Goal: Transaction & Acquisition: Obtain resource

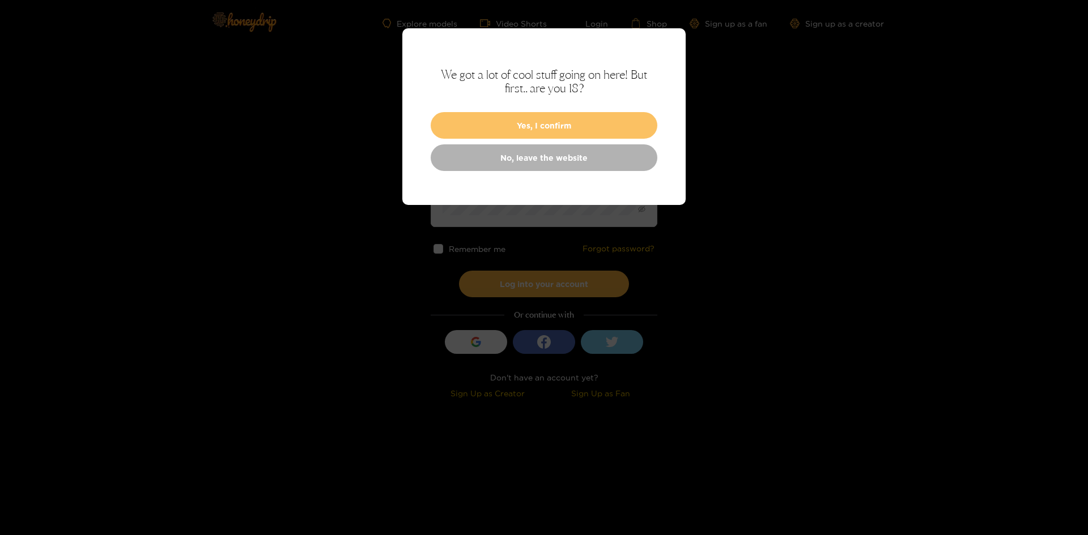
click at [585, 125] on button "Yes, I confirm" at bounding box center [544, 125] width 227 height 27
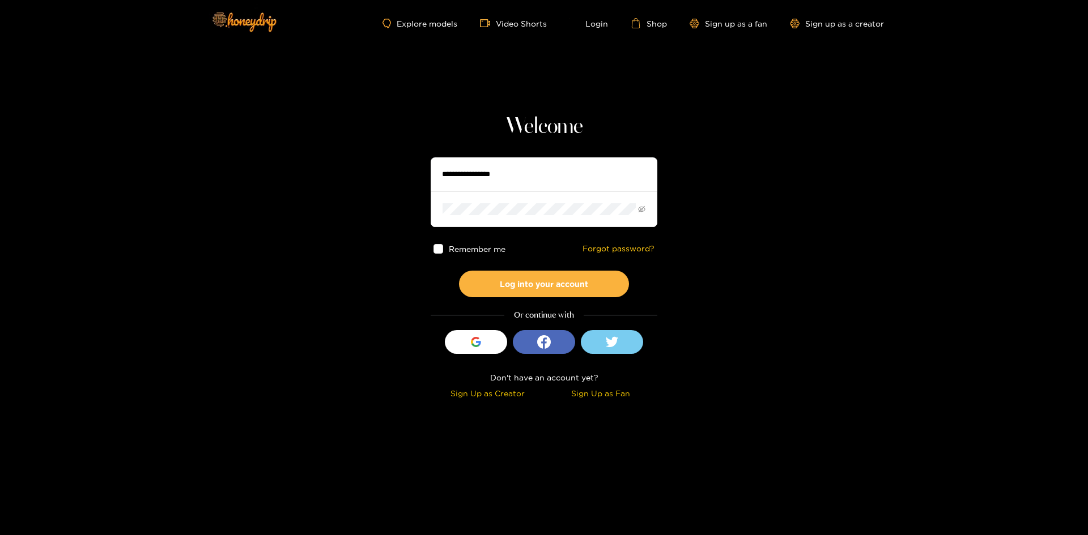
click at [564, 171] on input "text" at bounding box center [544, 175] width 227 height 34
type input "*********"
click at [459, 271] on button "Log into your account" at bounding box center [544, 284] width 170 height 27
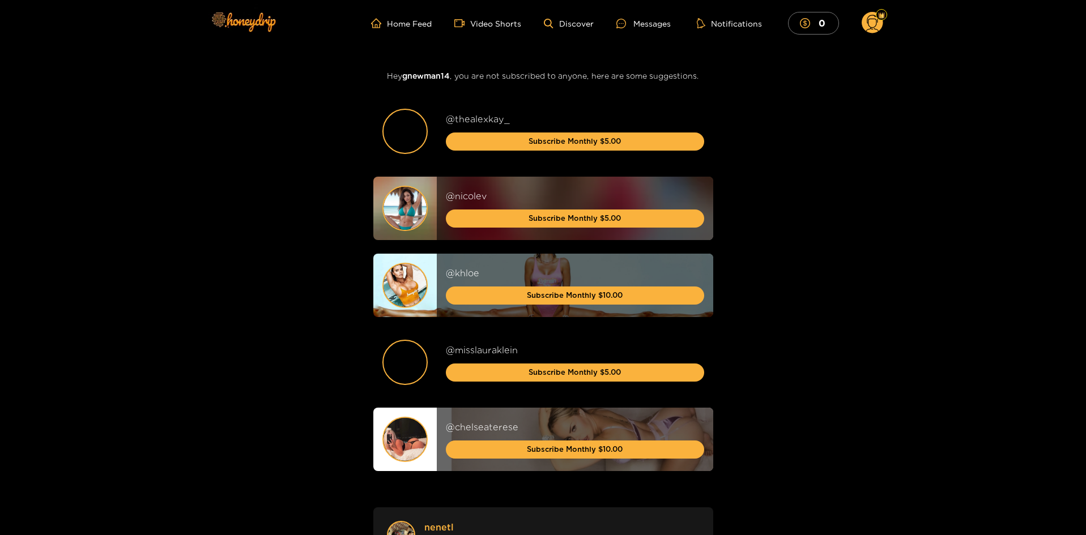
click at [877, 25] on circle at bounding box center [873, 23] width 22 height 22
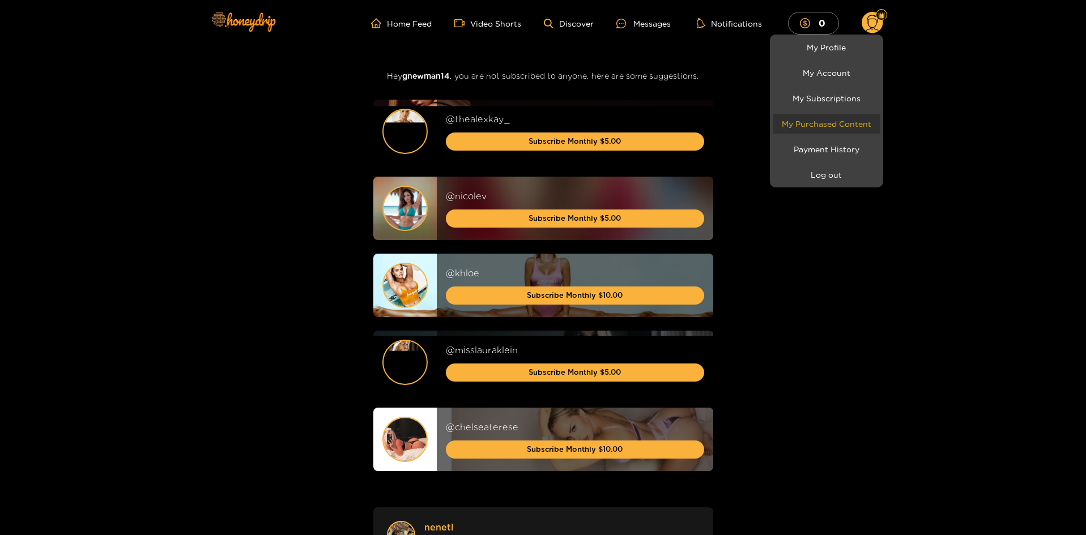
click at [848, 118] on link "My Purchased Content" at bounding box center [827, 124] width 108 height 20
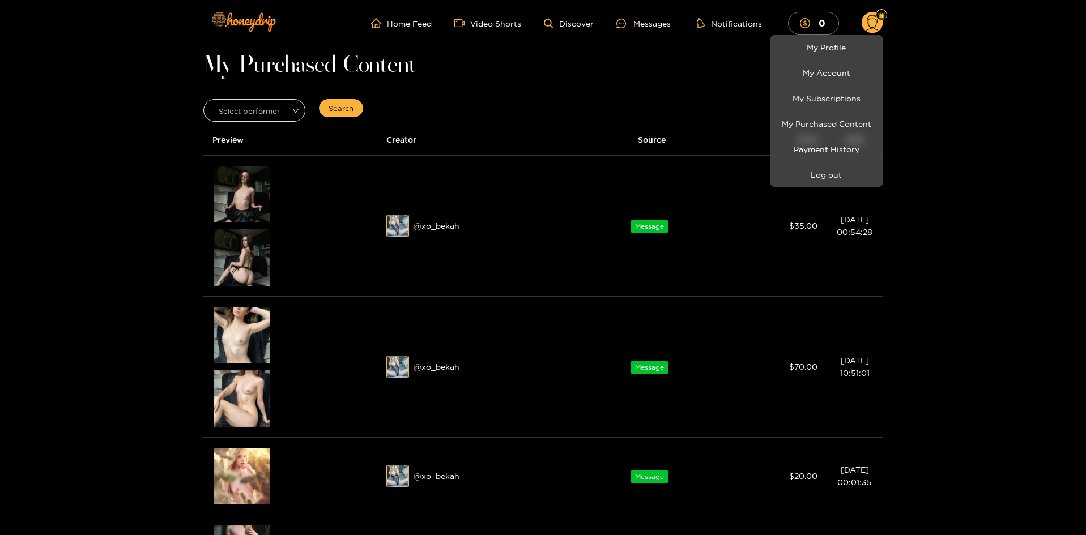
click at [448, 223] on div at bounding box center [543, 267] width 1086 height 535
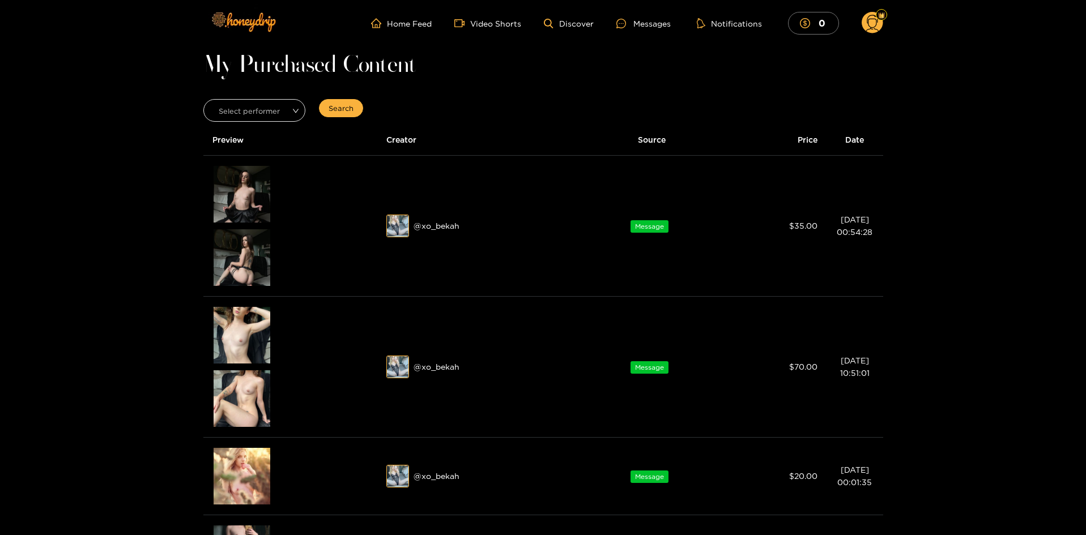
click at [448, 223] on div "@ xo_bekah" at bounding box center [480, 226] width 188 height 23
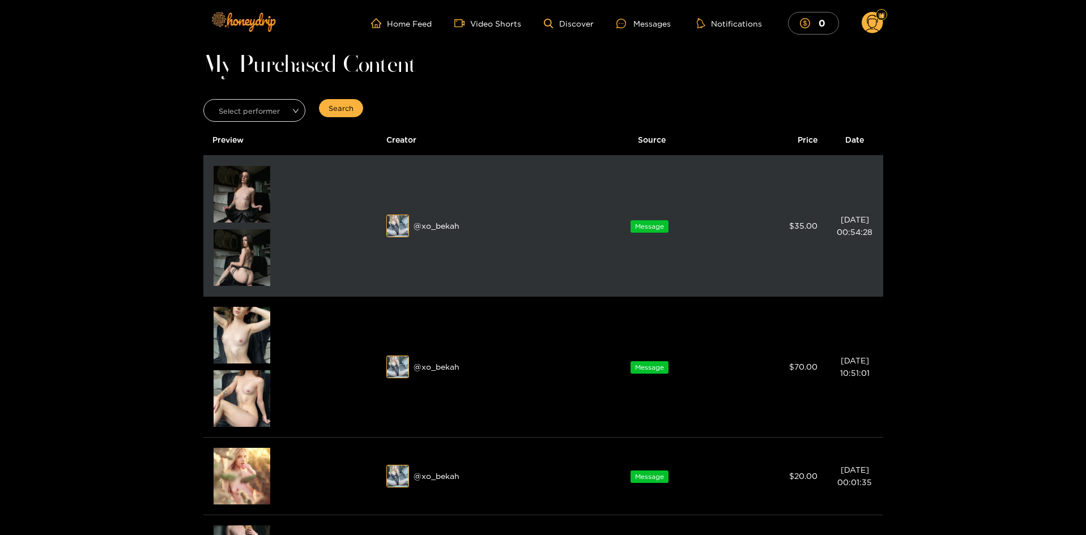
click at [445, 225] on div "@ xo_bekah" at bounding box center [480, 226] width 188 height 23
click at [406, 228] on img at bounding box center [398, 226] width 23 height 23
click at [394, 229] on img at bounding box center [398, 226] width 23 height 23
click at [267, 199] on div "Preview" at bounding box center [242, 194] width 57 height 57
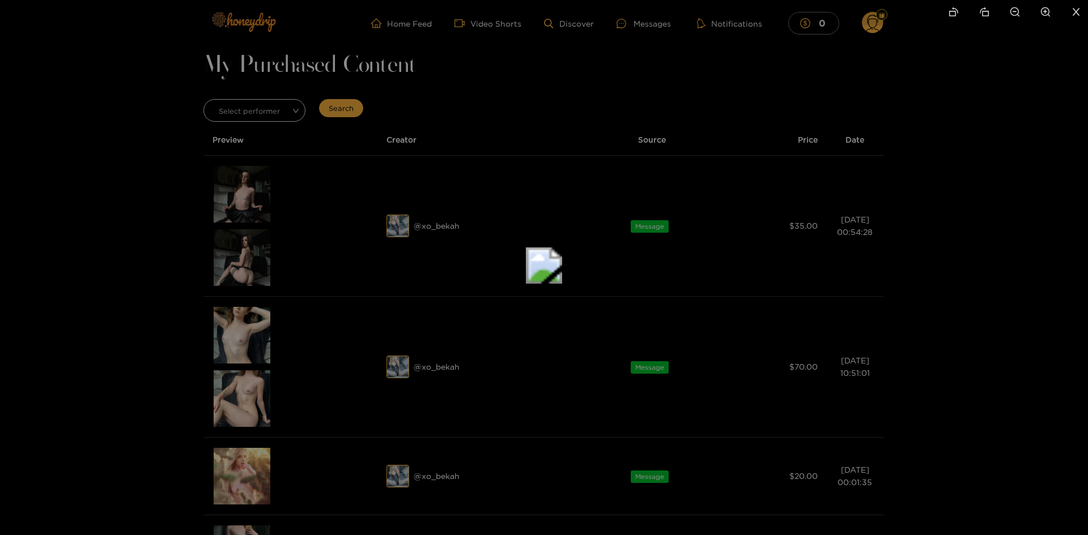
click at [562, 284] on img at bounding box center [544, 266] width 36 height 36
drag, startPoint x: 814, startPoint y: 335, endPoint x: 782, endPoint y: 503, distance: 170.8
click at [782, 503] on div at bounding box center [544, 267] width 1088 height 535
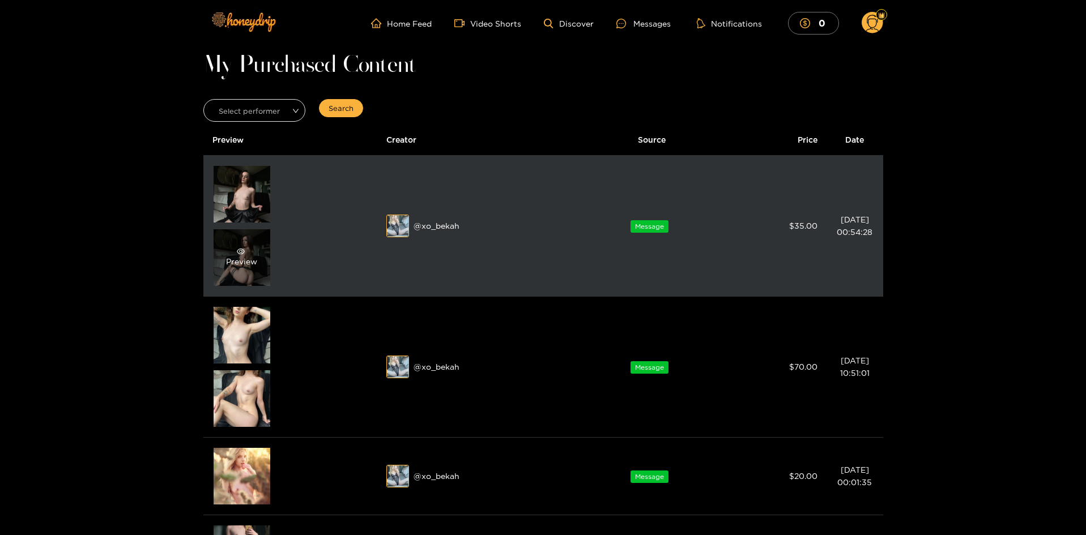
click at [253, 258] on div "Preview" at bounding box center [241, 258] width 31 height 20
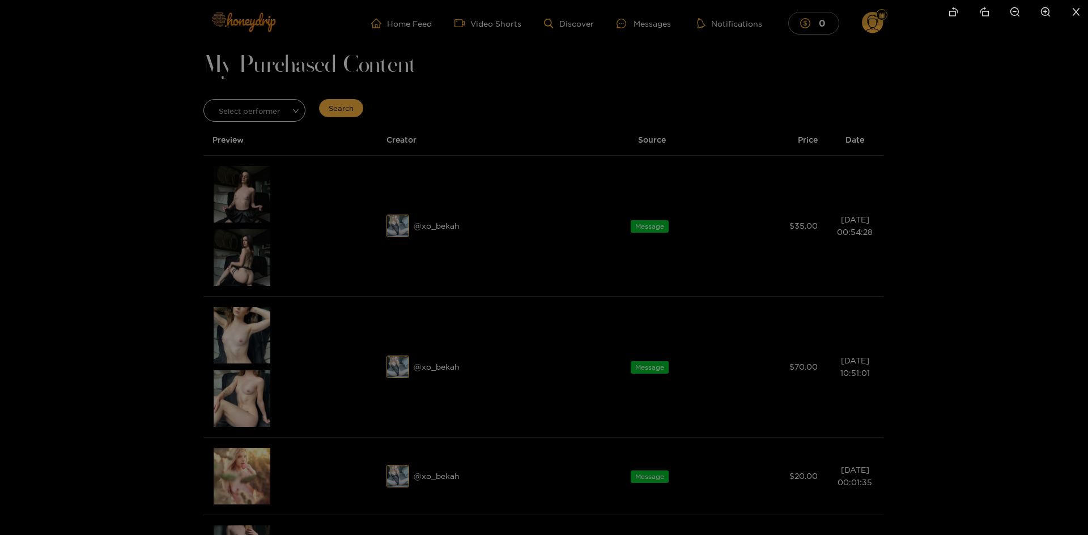
drag, startPoint x: 638, startPoint y: 187, endPoint x: 347, endPoint y: 561, distance: 474.0
click at [347, 535] on html "Home Feed Video Shorts Discover Messages Notifications 0 0 0 videos discover me…" at bounding box center [544, 267] width 1088 height 535
drag, startPoint x: 426, startPoint y: 262, endPoint x: 355, endPoint y: 40, distance: 233.7
drag, startPoint x: 430, startPoint y: 360, endPoint x: 392, endPoint y: 67, distance: 295.4
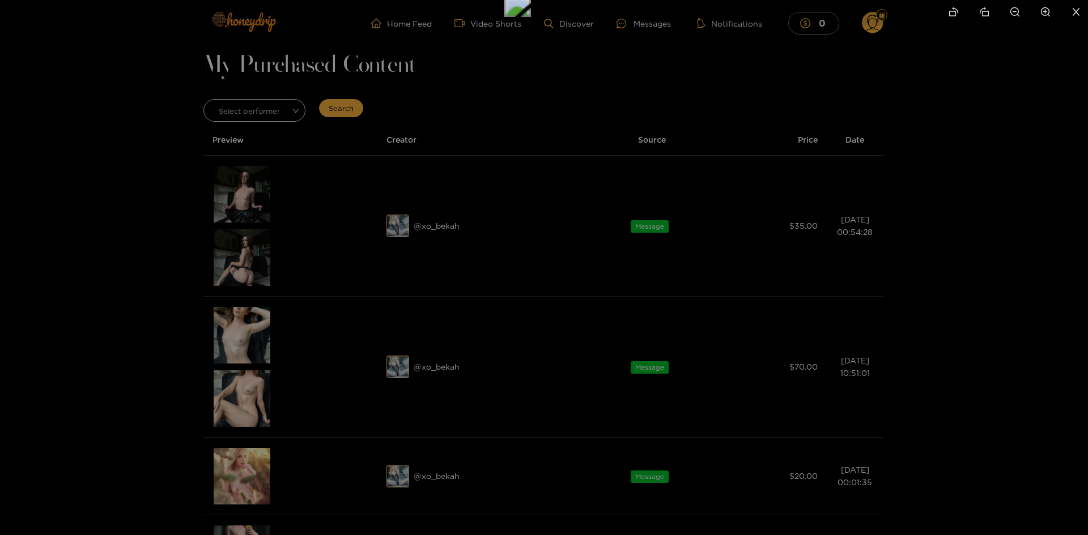
click at [504, 17] on img at bounding box center [517, 3] width 27 height 27
drag, startPoint x: 581, startPoint y: 342, endPoint x: 552, endPoint y: 235, distance: 111.5
drag, startPoint x: 611, startPoint y: 396, endPoint x: 533, endPoint y: -46, distance: 448.7
click at [533, 0] on html "Home Feed Video Shorts Discover Messages Notifications 0 0 0 videos discover me…" at bounding box center [544, 267] width 1088 height 535
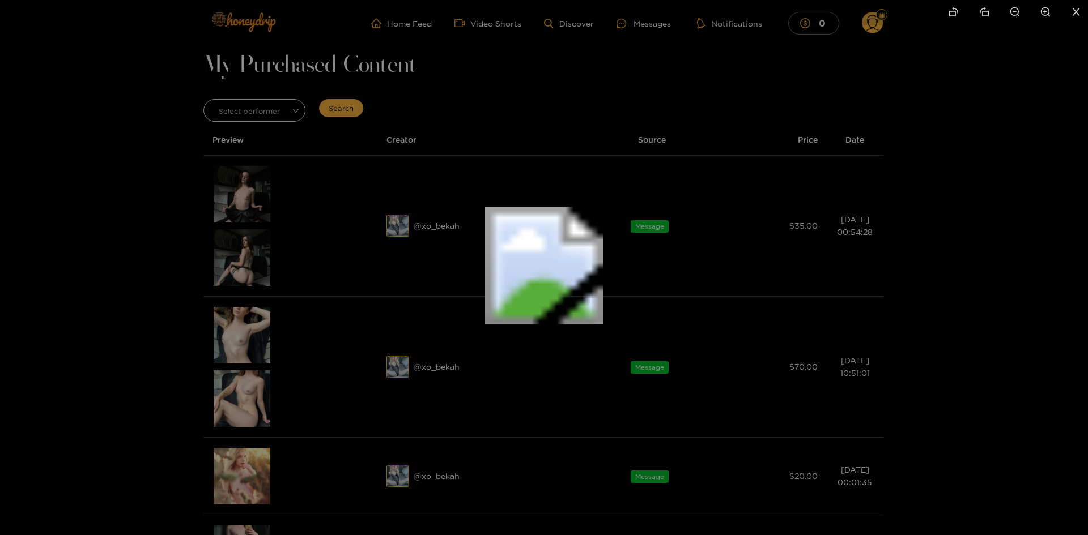
click at [1078, 16] on icon "close" at bounding box center [1076, 12] width 10 height 10
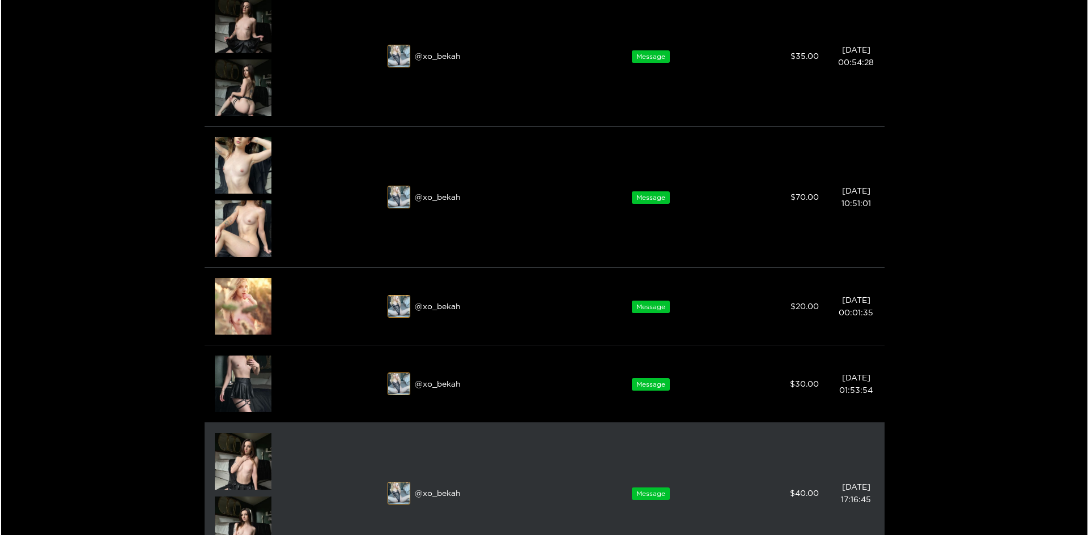
scroll to position [283, 0]
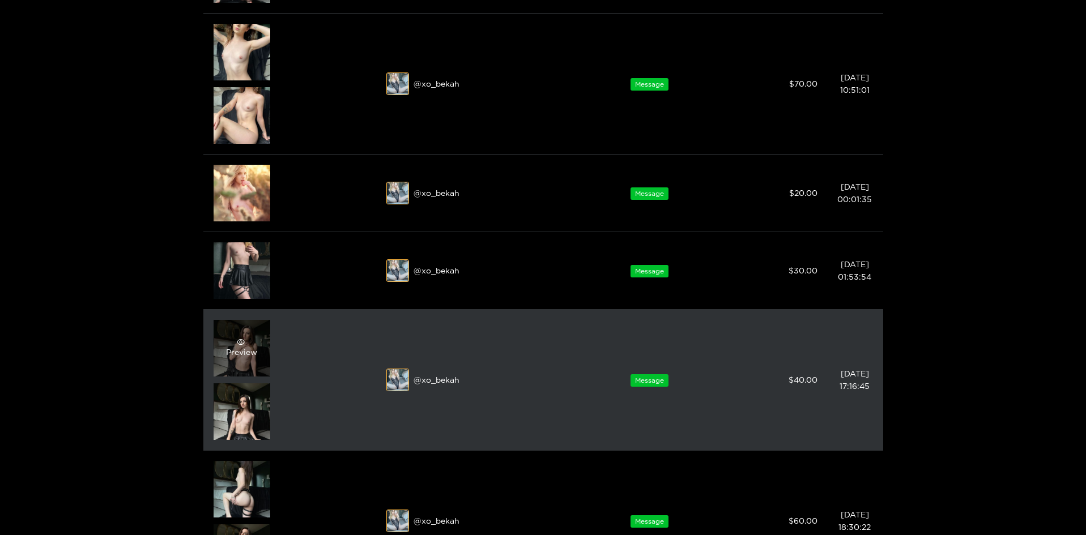
click at [233, 329] on div "Preview" at bounding box center [242, 348] width 57 height 57
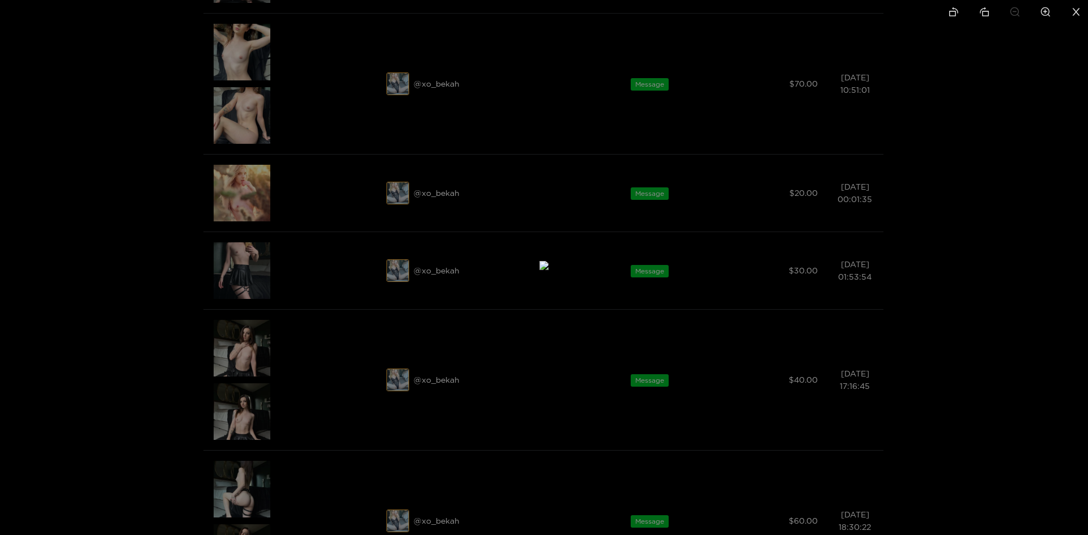
click at [184, 427] on div at bounding box center [544, 267] width 1088 height 535
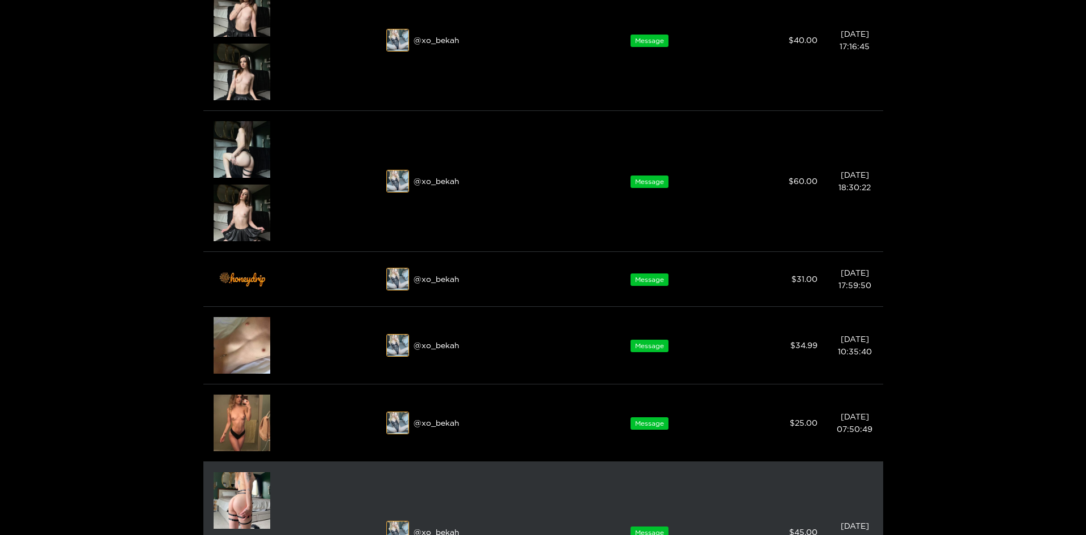
scroll to position [737, 0]
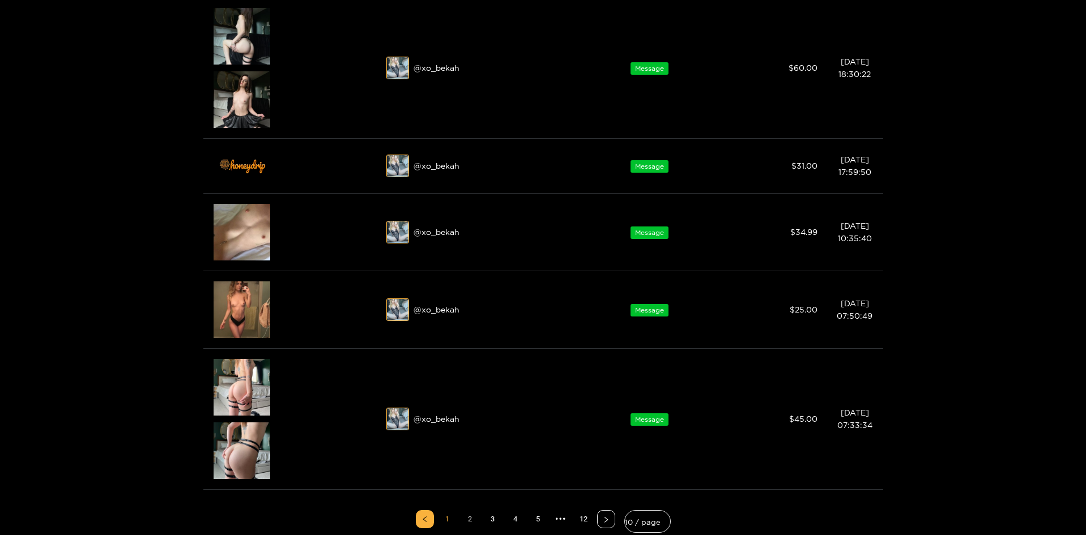
click at [465, 522] on link "2" at bounding box center [470, 519] width 17 height 17
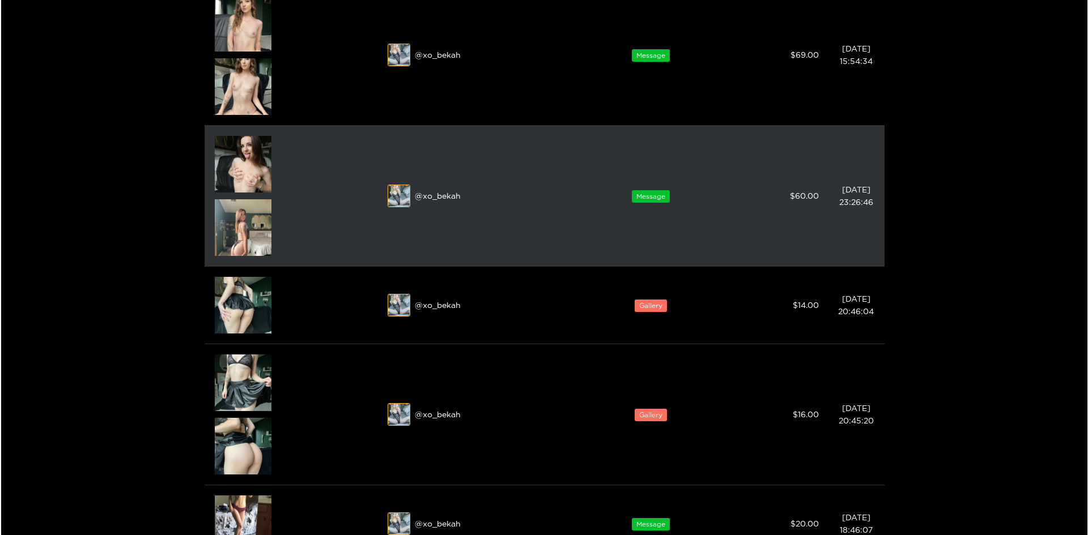
scroll to position [397, 0]
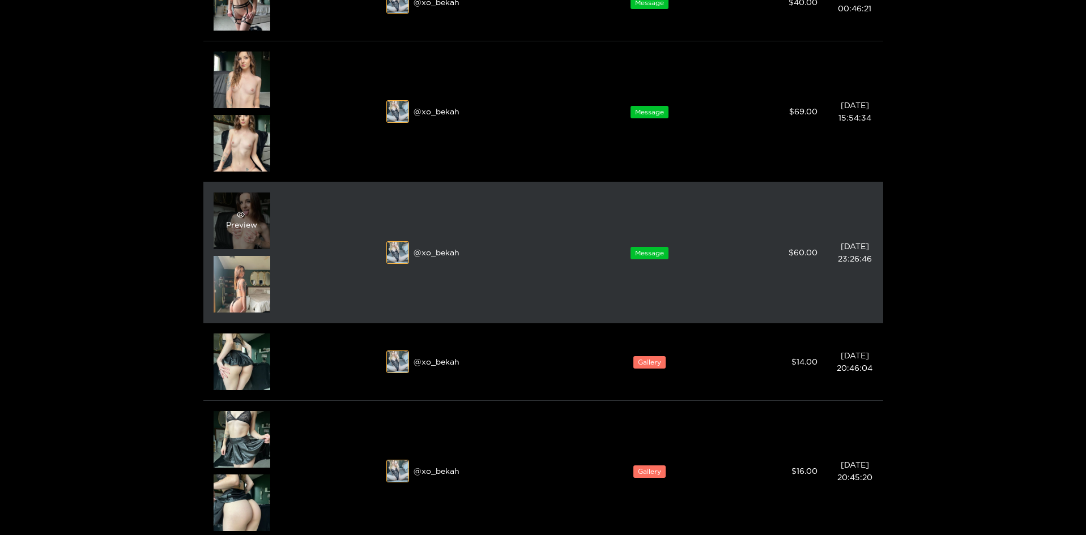
click at [247, 218] on span "eye" at bounding box center [240, 215] width 29 height 8
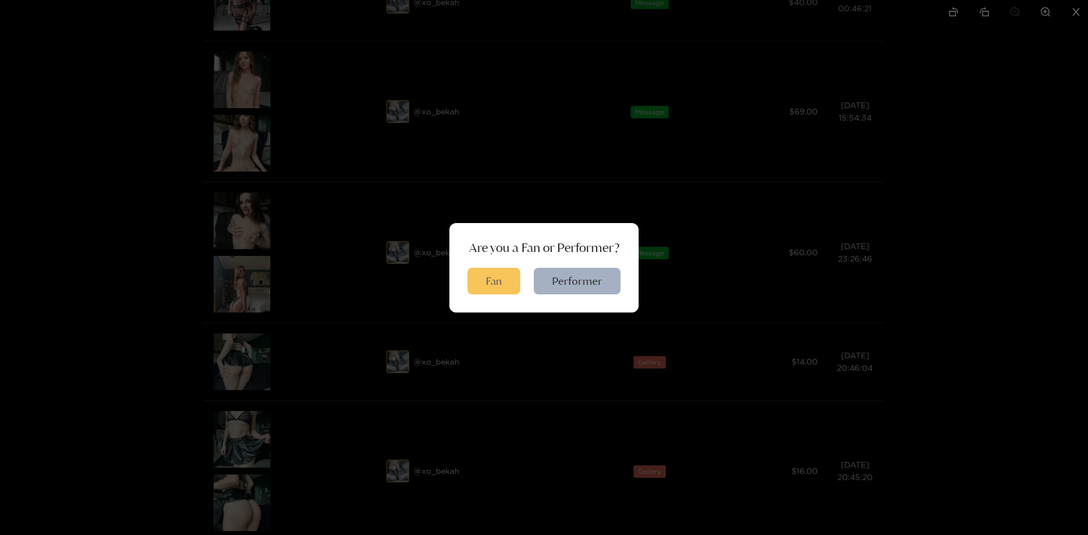
click at [480, 281] on button "Fan" at bounding box center [493, 281] width 53 height 27
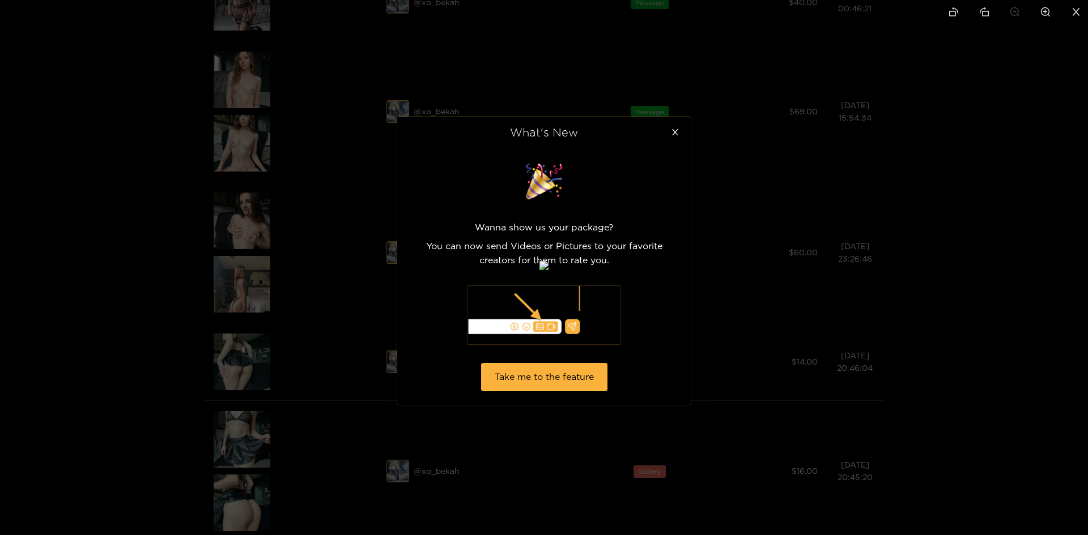
click at [169, 258] on div at bounding box center [544, 267] width 1088 height 535
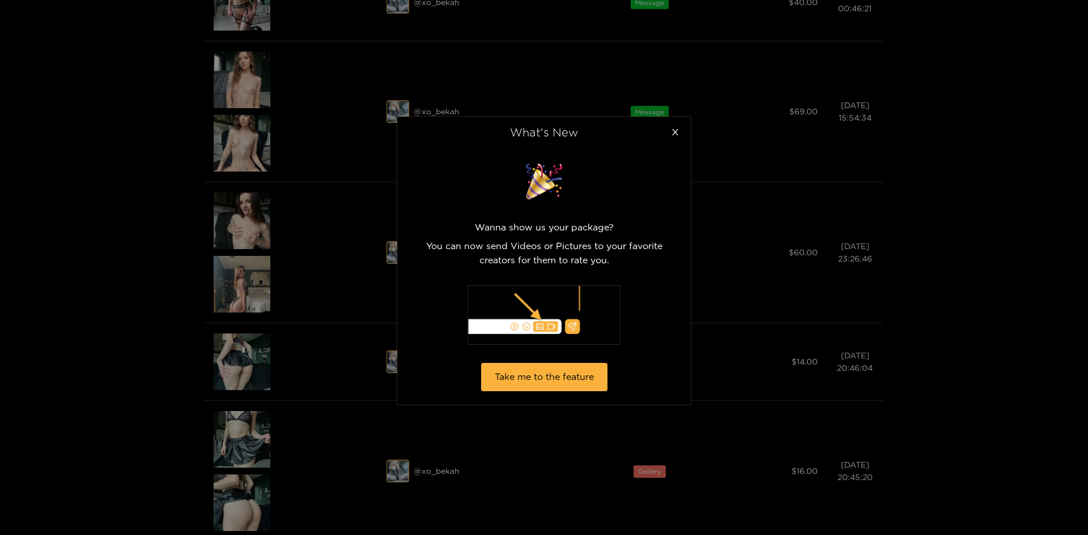
click at [263, 147] on div "What's New Wanna show us your package? You can now send Videos or Pictures to y…" at bounding box center [544, 267] width 1088 height 535
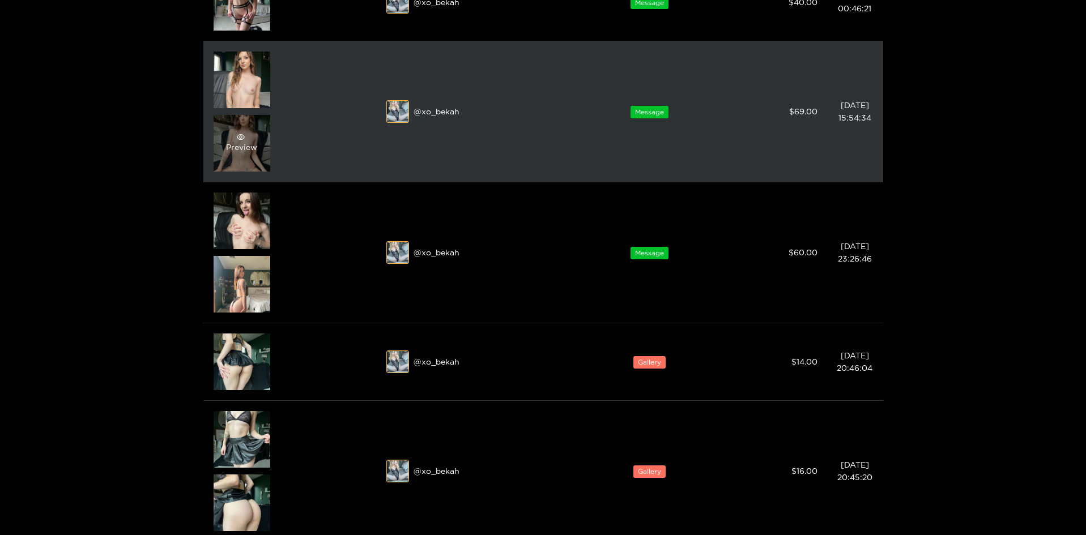
click at [260, 146] on div "Preview" at bounding box center [242, 143] width 57 height 57
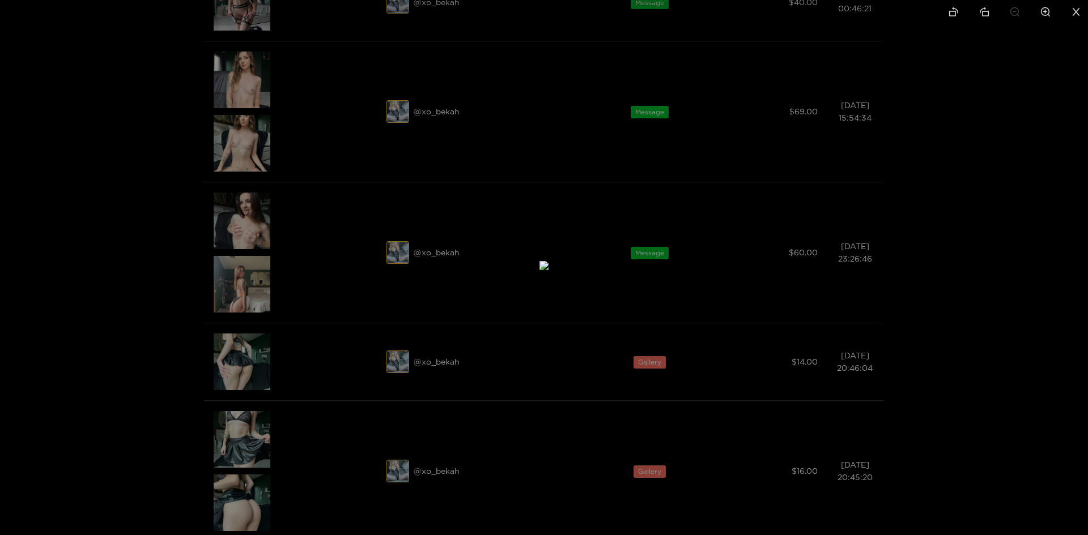
click at [118, 458] on div at bounding box center [544, 267] width 1088 height 535
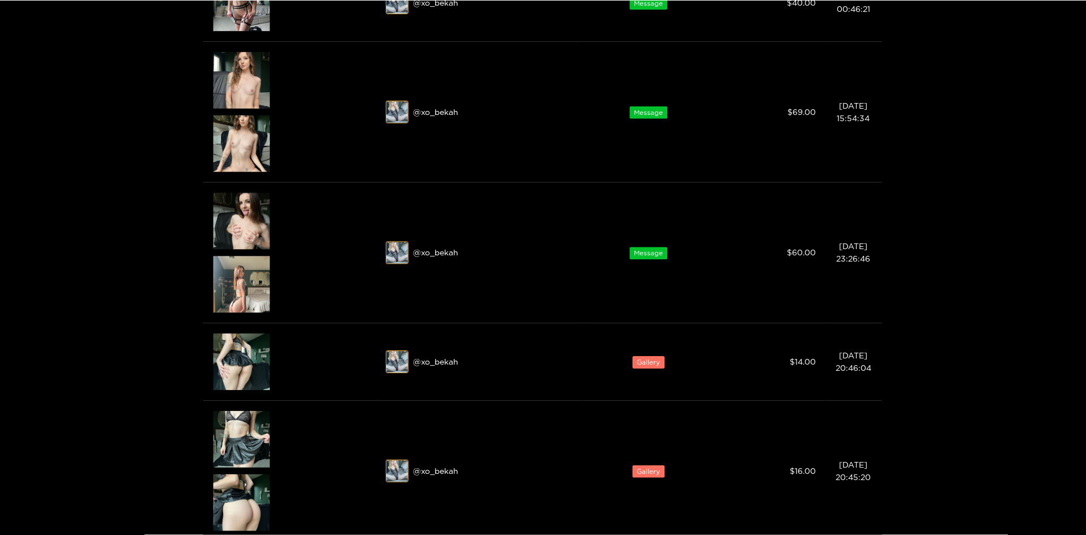
scroll to position [510, 0]
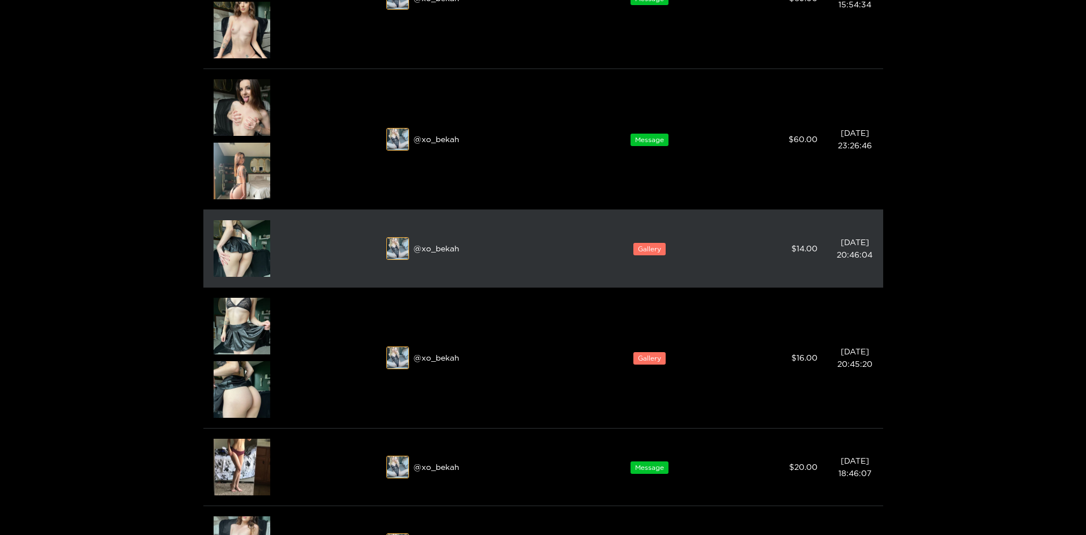
click at [442, 258] on div "@ xo_bekah" at bounding box center [480, 248] width 188 height 23
click at [440, 247] on div "@ xo_bekah" at bounding box center [480, 248] width 188 height 23
click at [401, 248] on img at bounding box center [398, 249] width 23 height 23
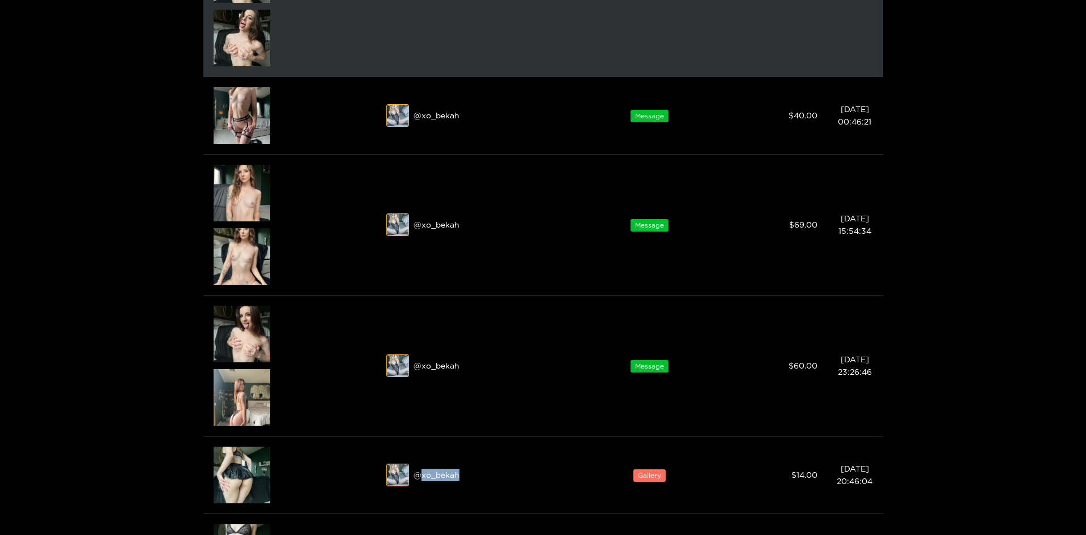
scroll to position [0, 0]
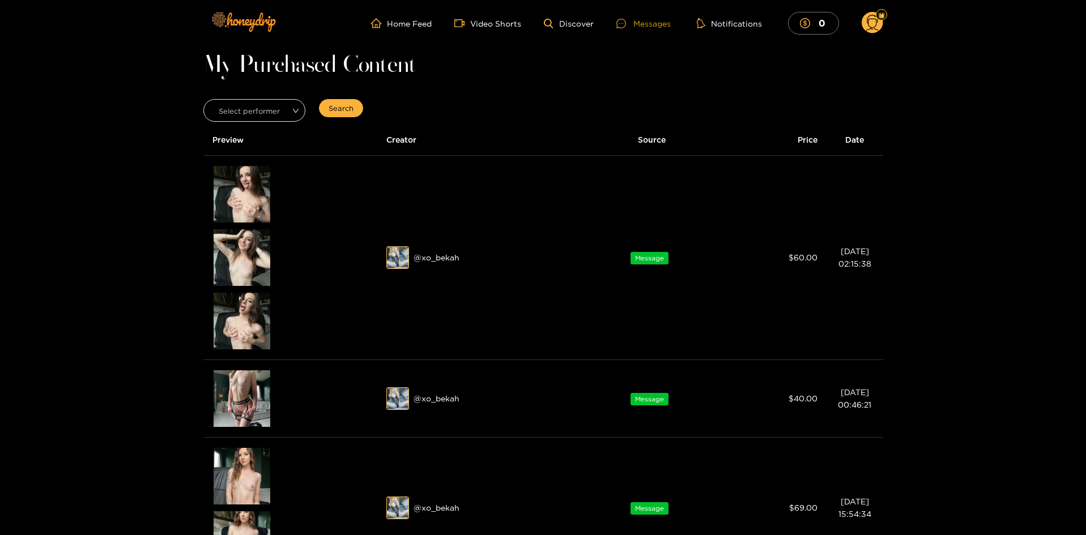
click at [641, 29] on div "Messages" at bounding box center [643, 23] width 54 height 13
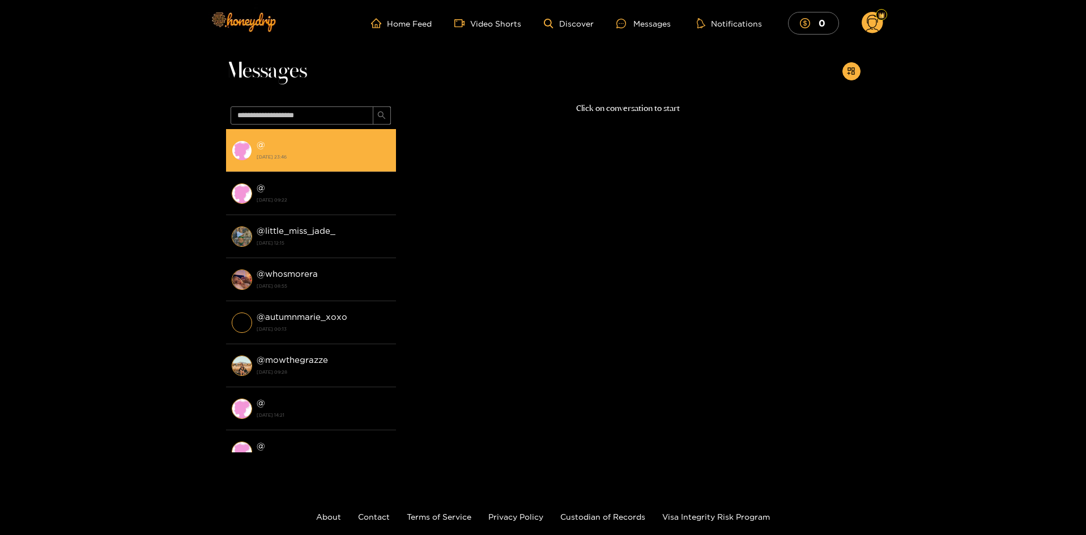
click at [326, 155] on strong "[DATE] 23:46" at bounding box center [324, 157] width 134 height 10
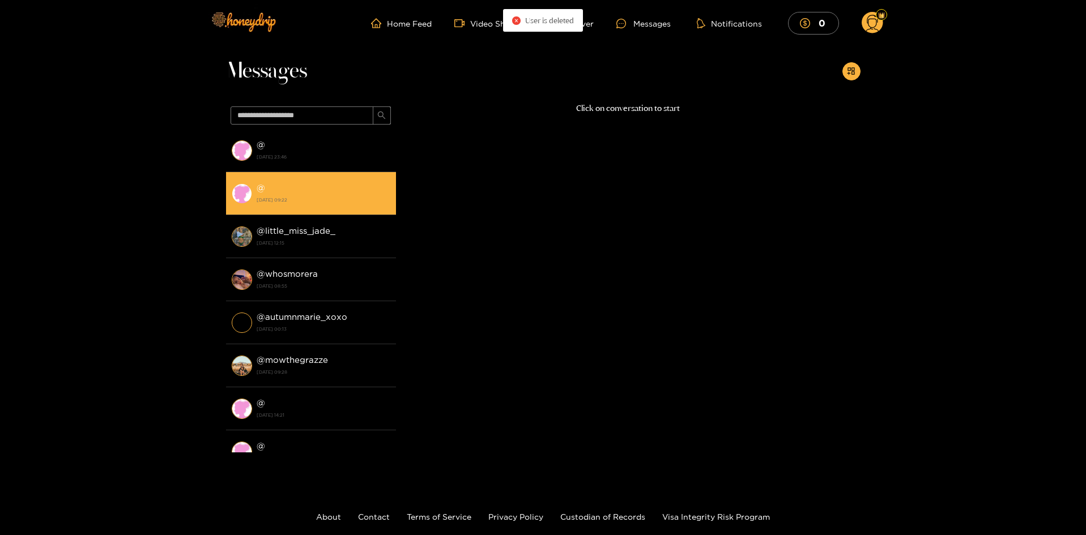
click at [320, 195] on strong "[DATE] 09:22" at bounding box center [324, 200] width 134 height 10
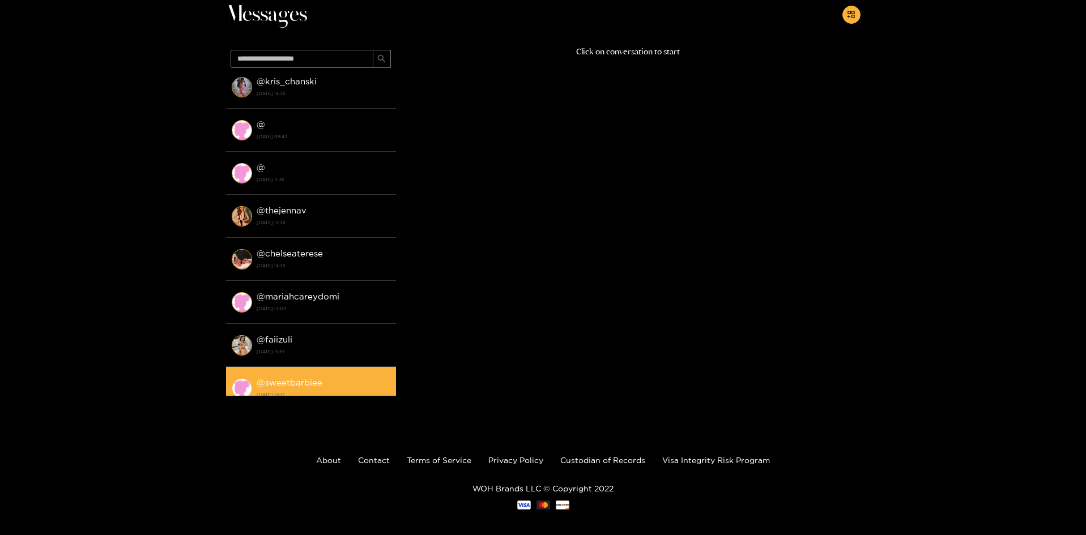
scroll to position [624, 0]
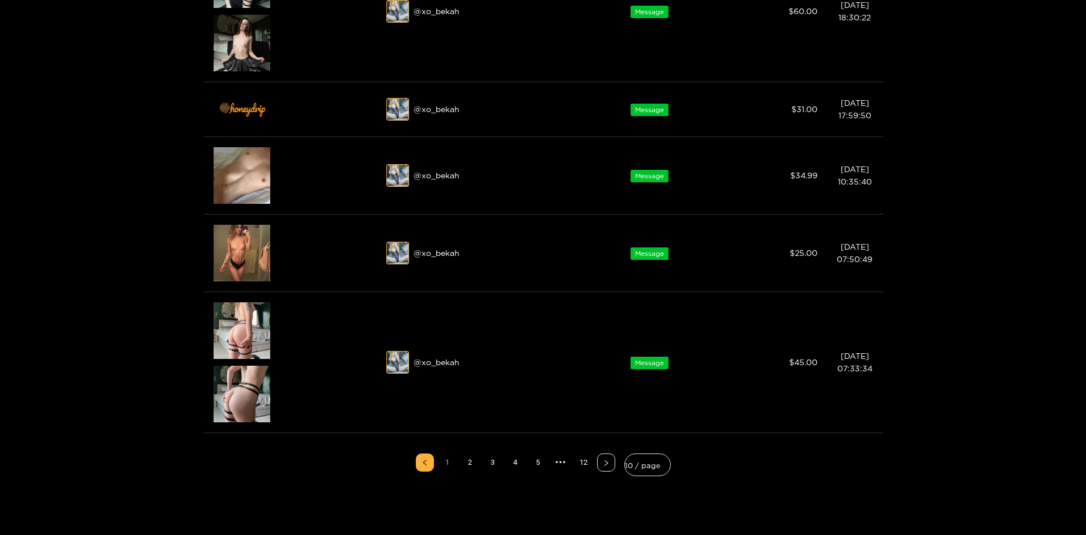
scroll to position [915, 0]
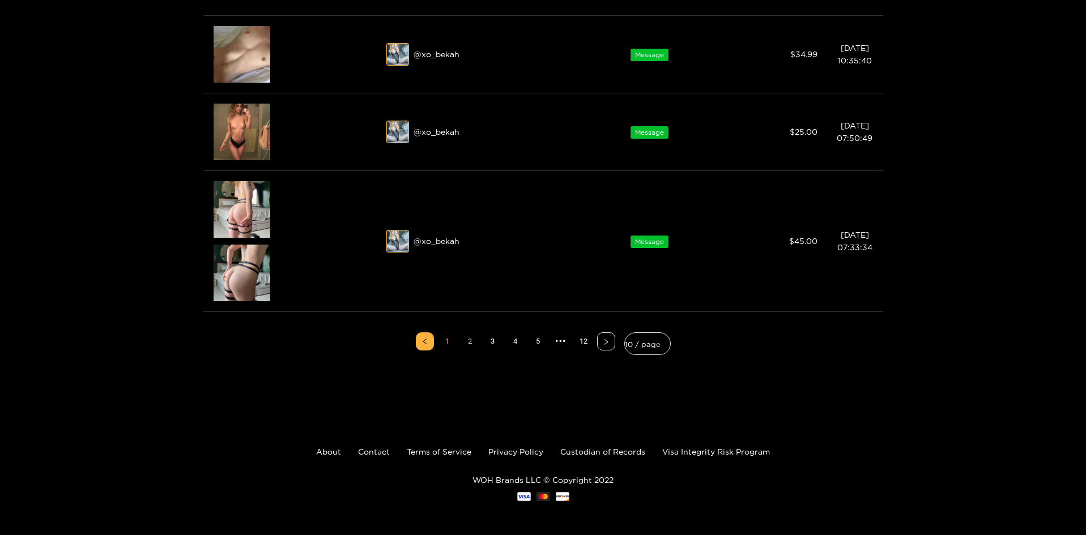
click at [472, 343] on link "2" at bounding box center [470, 341] width 17 height 17
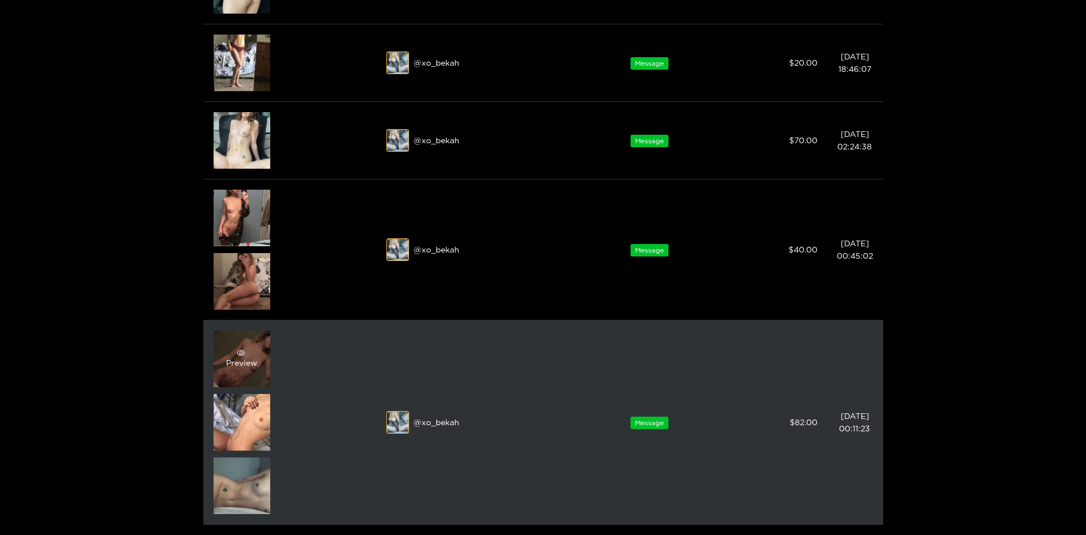
click at [249, 358] on div "Preview" at bounding box center [241, 359] width 31 height 20
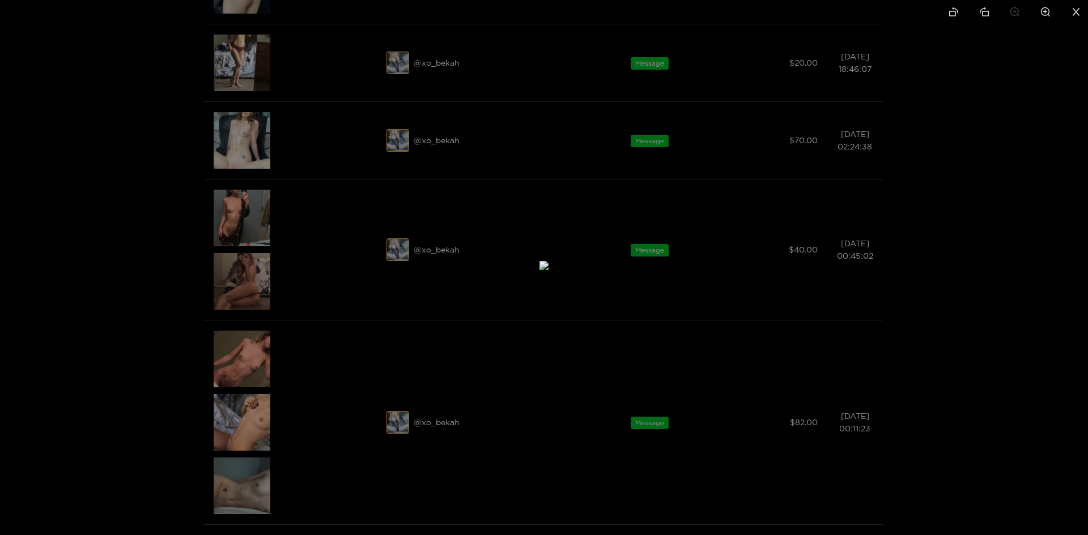
click at [239, 295] on div at bounding box center [544, 267] width 1088 height 535
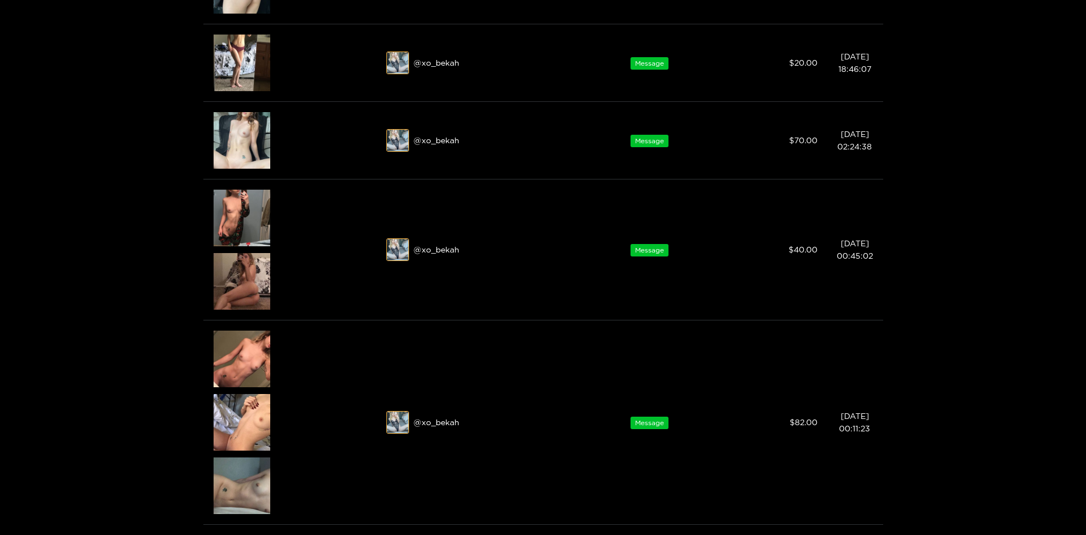
click at [239, 295] on div "Preview" at bounding box center [242, 281] width 57 height 57
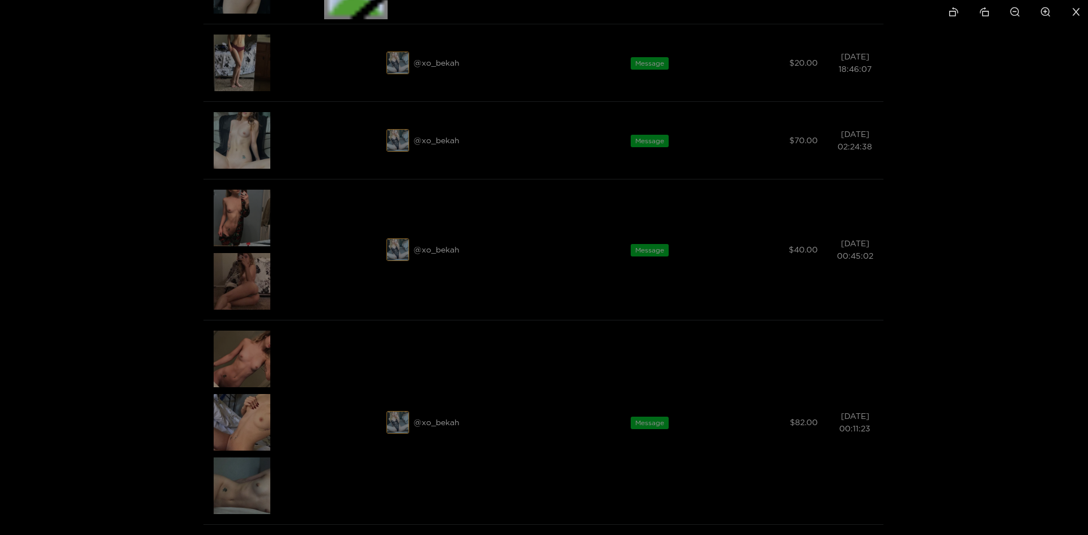
drag, startPoint x: 747, startPoint y: 461, endPoint x: 550, endPoint y: 175, distance: 346.7
drag, startPoint x: 682, startPoint y: 300, endPoint x: 559, endPoint y: 189, distance: 166.1
click at [955, 71] on div at bounding box center [544, 267] width 1088 height 535
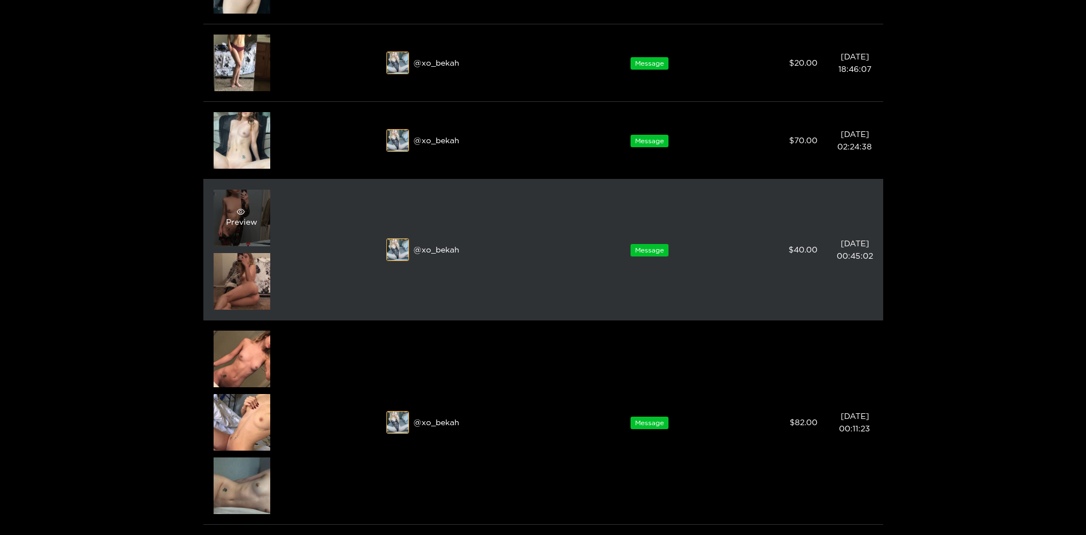
click at [254, 227] on div "Preview" at bounding box center [241, 218] width 31 height 20
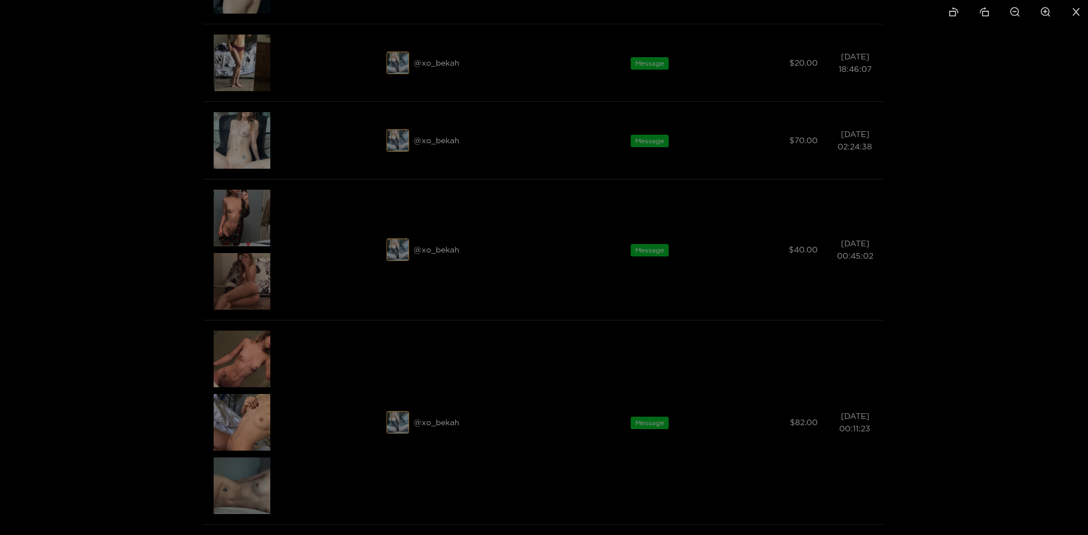
drag, startPoint x: 450, startPoint y: 251, endPoint x: 514, endPoint y: 507, distance: 263.3
drag, startPoint x: 507, startPoint y: 377, endPoint x: 623, endPoint y: 443, distance: 133.3
click at [650, 341] on img at bounding box center [659, 332] width 18 height 18
click at [243, 148] on div at bounding box center [544, 267] width 1088 height 535
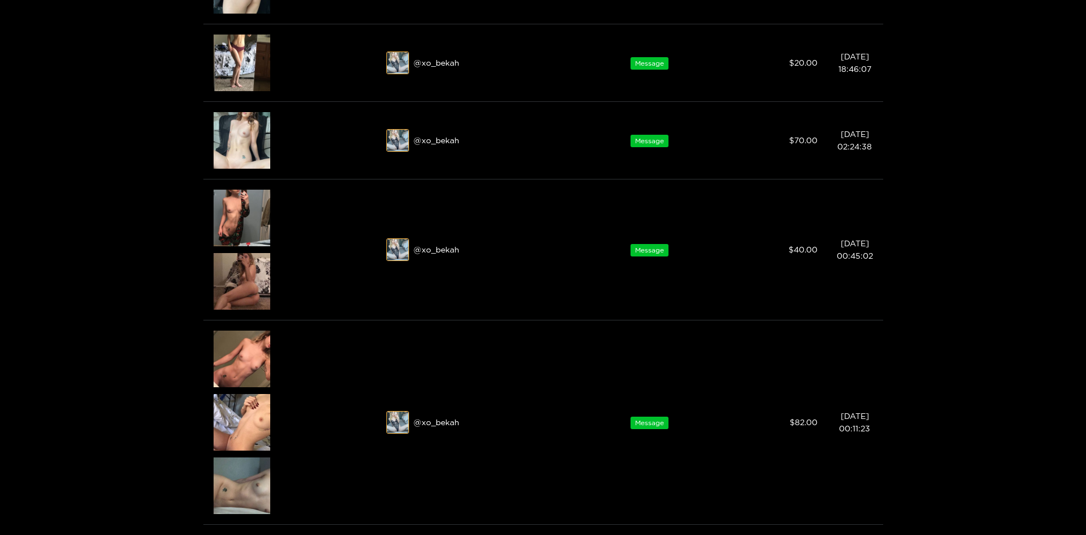
click at [243, 148] on div "Preview" at bounding box center [241, 140] width 31 height 20
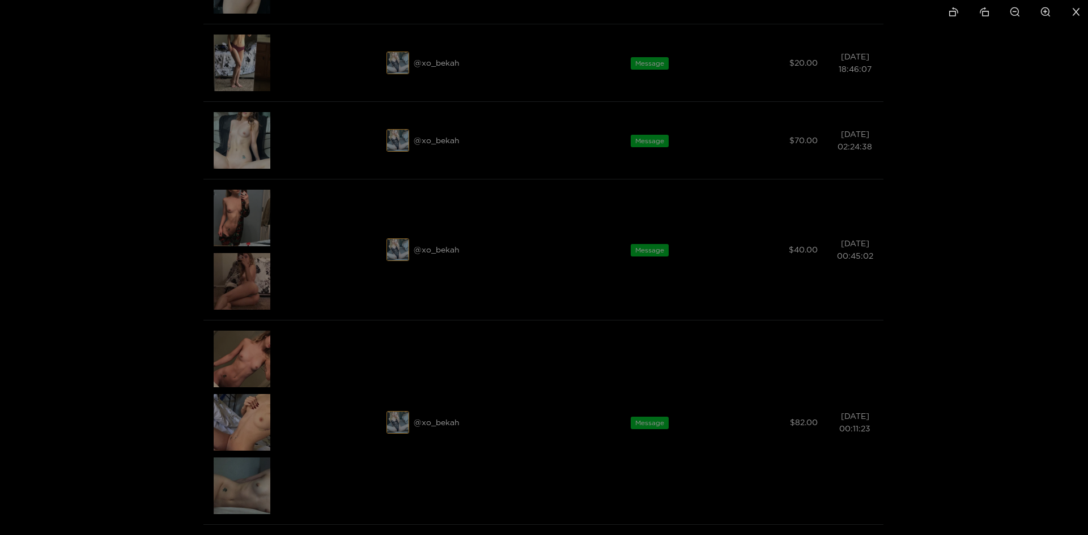
drag, startPoint x: 585, startPoint y: 131, endPoint x: 637, endPoint y: 562, distance: 433.8
drag, startPoint x: 657, startPoint y: 267, endPoint x: 600, endPoint y: 62, distance: 213.0
click at [563, 499] on img at bounding box center [545, 517] width 36 height 36
drag, startPoint x: 532, startPoint y: 282, endPoint x: 543, endPoint y: -49, distance: 331.7
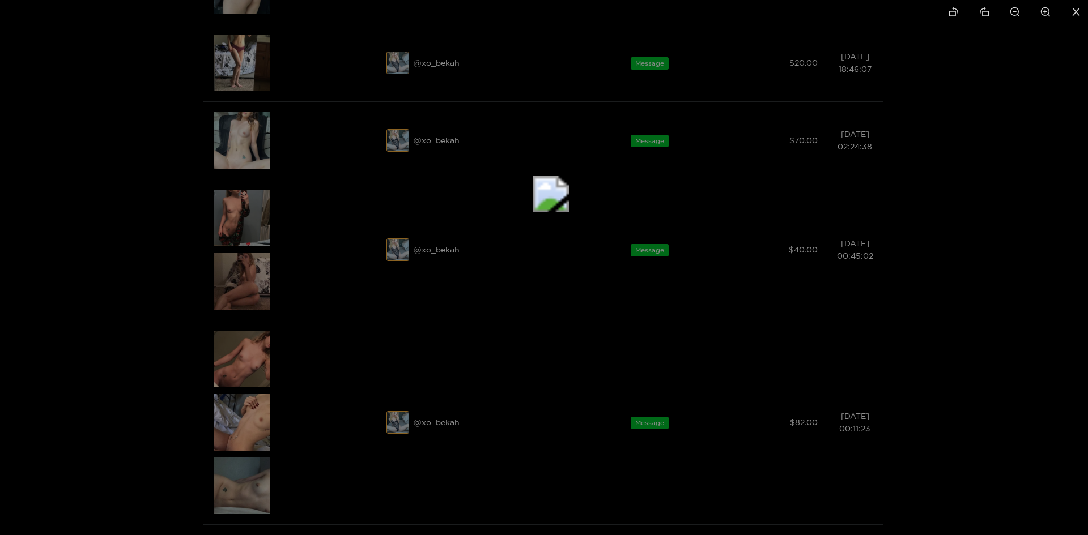
drag, startPoint x: 490, startPoint y: 325, endPoint x: 479, endPoint y: -49, distance: 374.1
drag, startPoint x: 461, startPoint y: 294, endPoint x: 492, endPoint y: -49, distance: 344.8
